Goal: Task Accomplishment & Management: Manage account settings

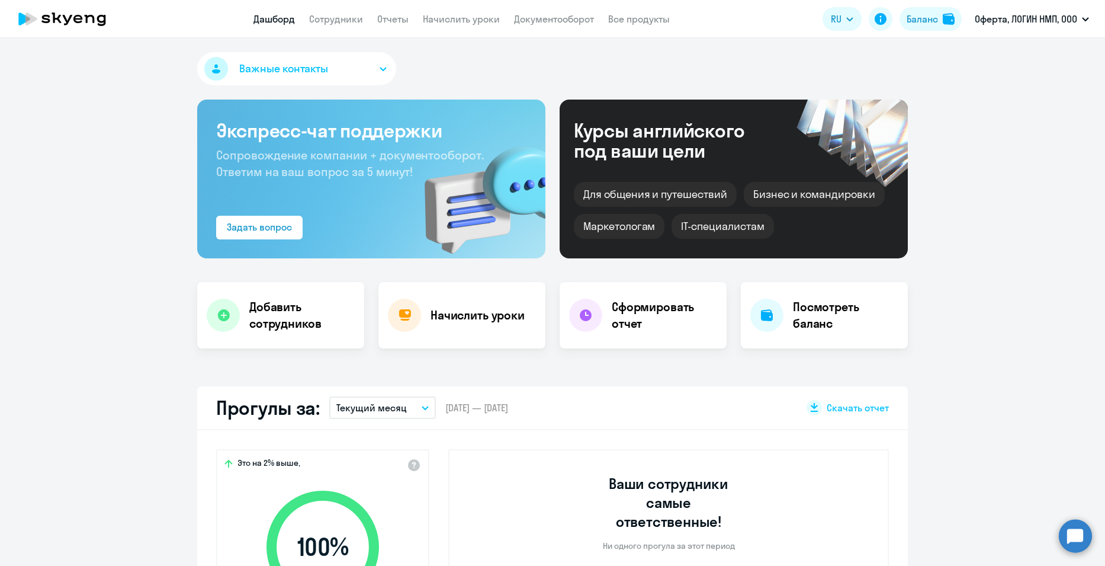
select select "30"
click at [1060, 18] on p "Оферта, ЛОГИН НМП, ООО" at bounding box center [1026, 19] width 102 height 14
click at [1039, 22] on p "Оферта, ЛОГИН НМП, ООО" at bounding box center [1026, 19] width 102 height 14
click at [1086, 19] on icon "button" at bounding box center [1085, 19] width 7 height 4
click at [1038, 56] on li "Оферта, ЛОГИН НМП, ООО" at bounding box center [1032, 55] width 126 height 30
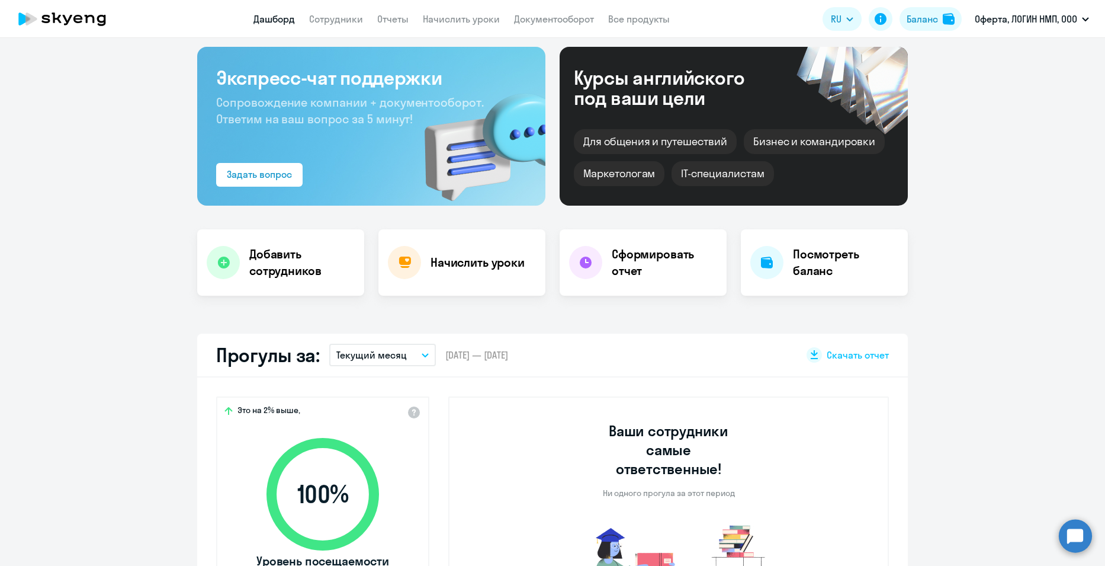
scroll to position [237, 0]
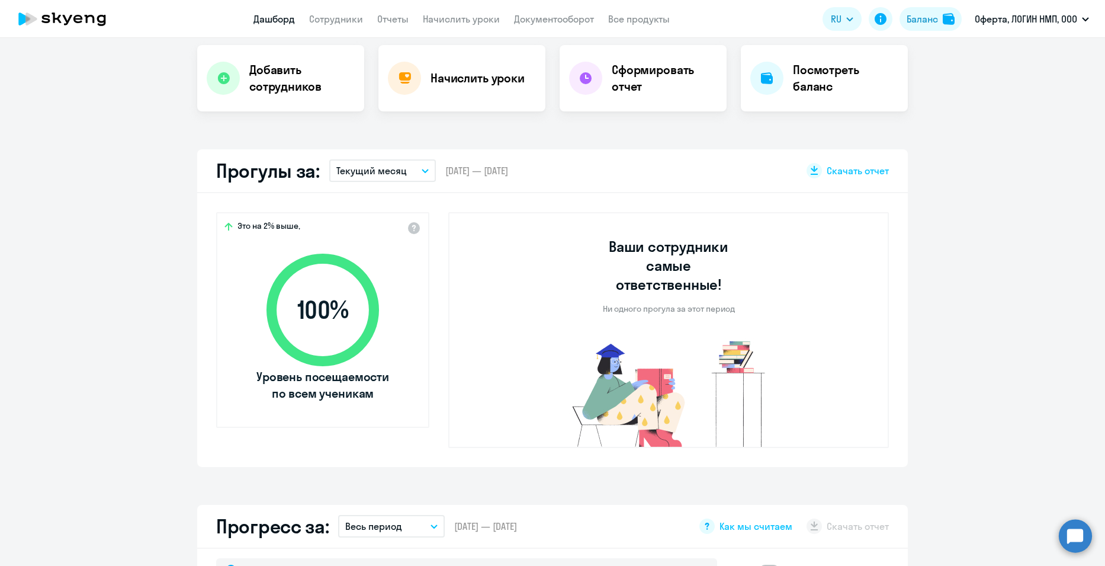
select select "30"
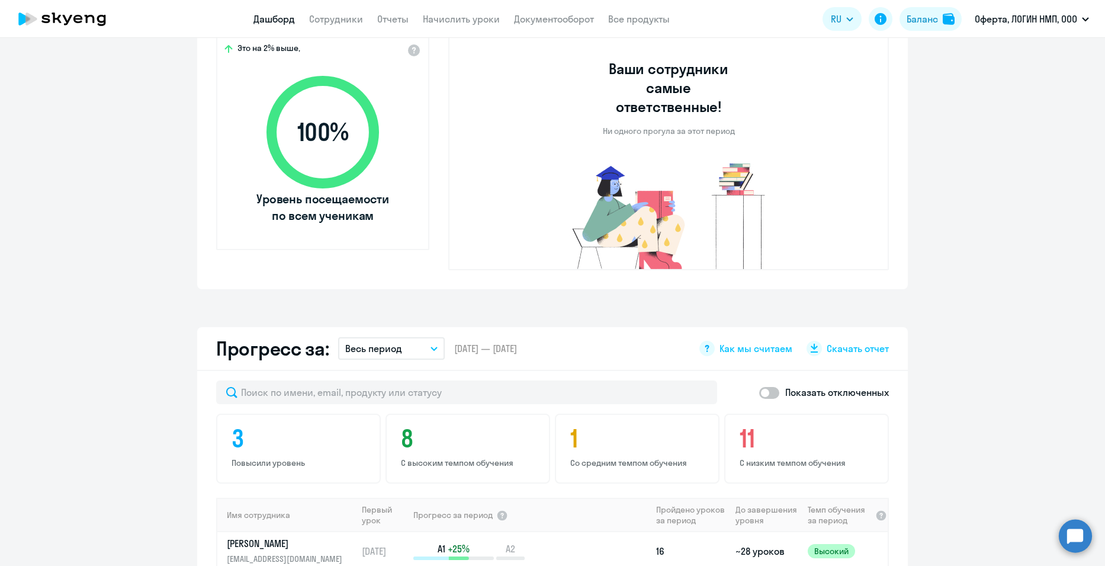
scroll to position [59, 0]
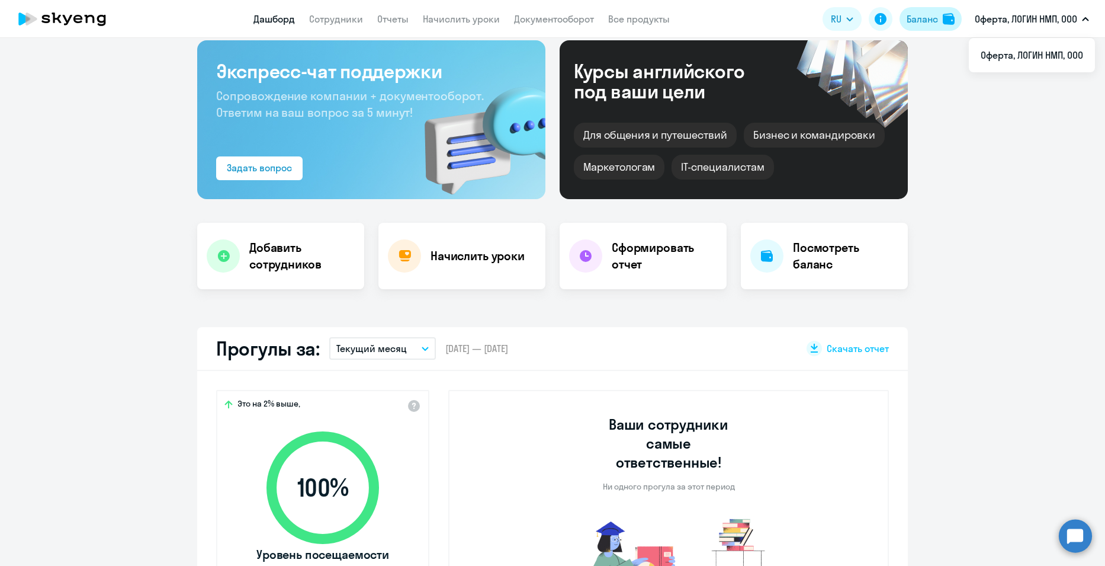
click at [925, 21] on div "Баланс" at bounding box center [922, 19] width 31 height 14
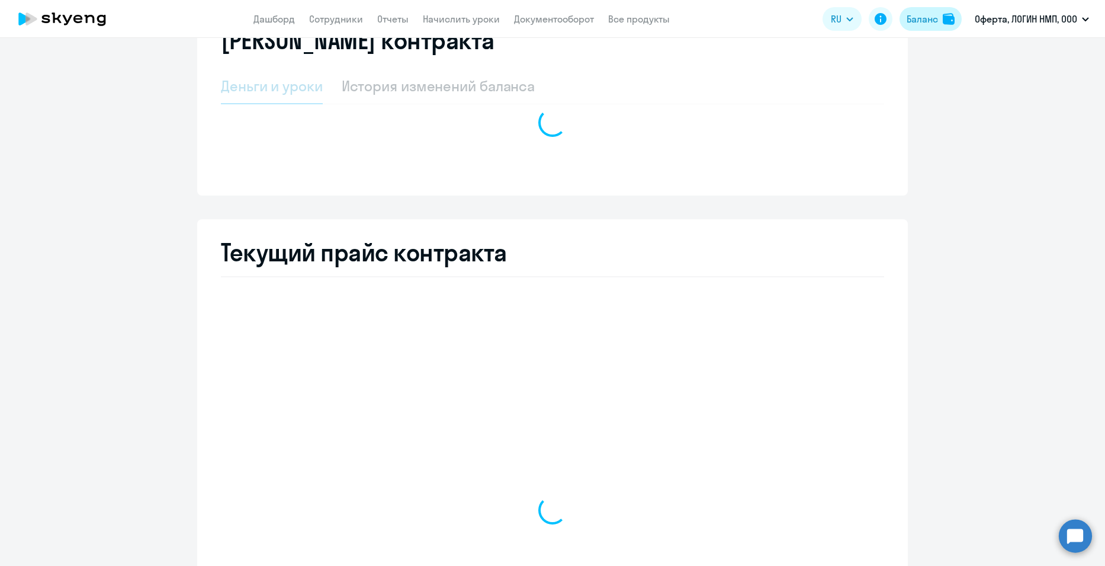
select select "english_adult_not_native_speaker"
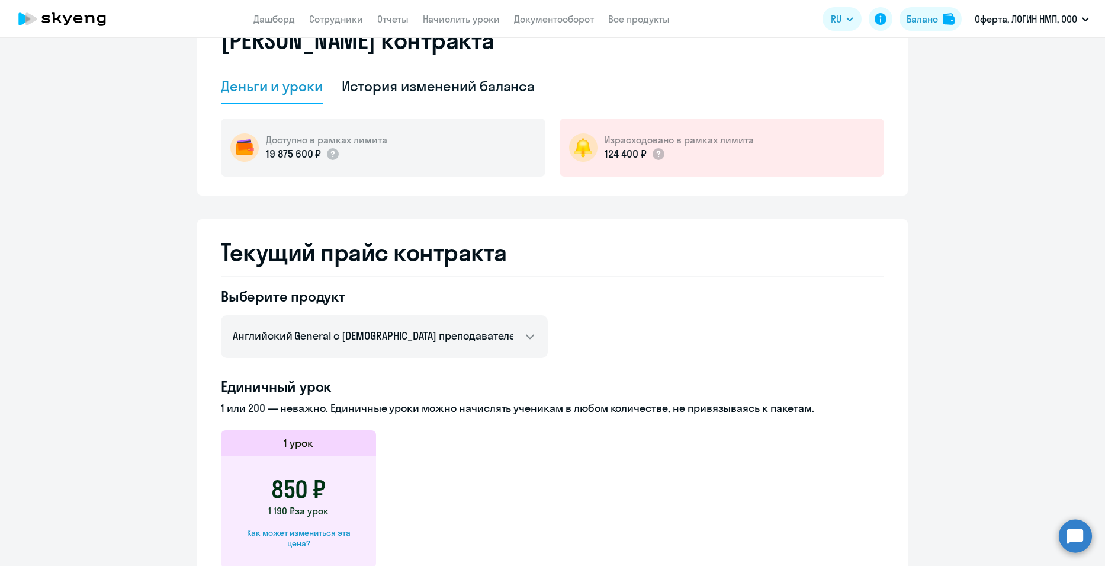
click at [42, 18] on icon at bounding box center [45, 19] width 8 height 8
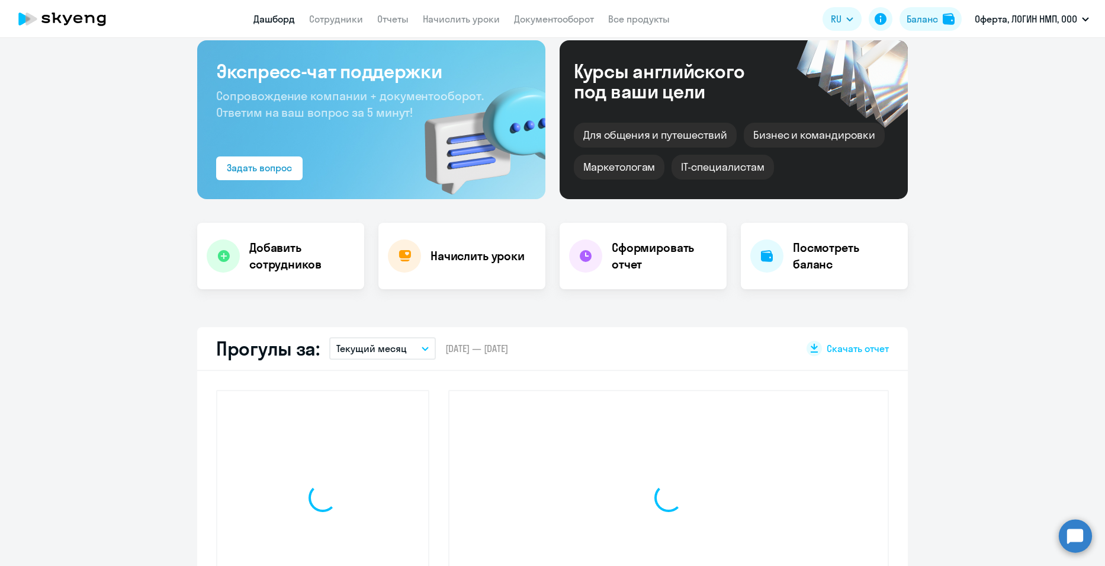
scroll to position [142, 0]
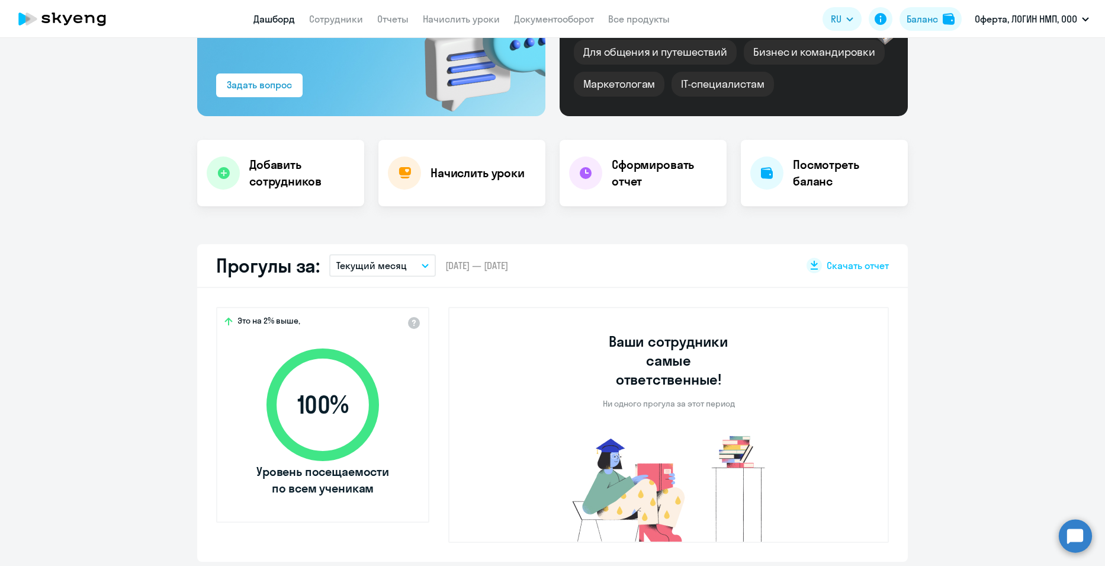
select select "30"
